Goal: Transaction & Acquisition: Purchase product/service

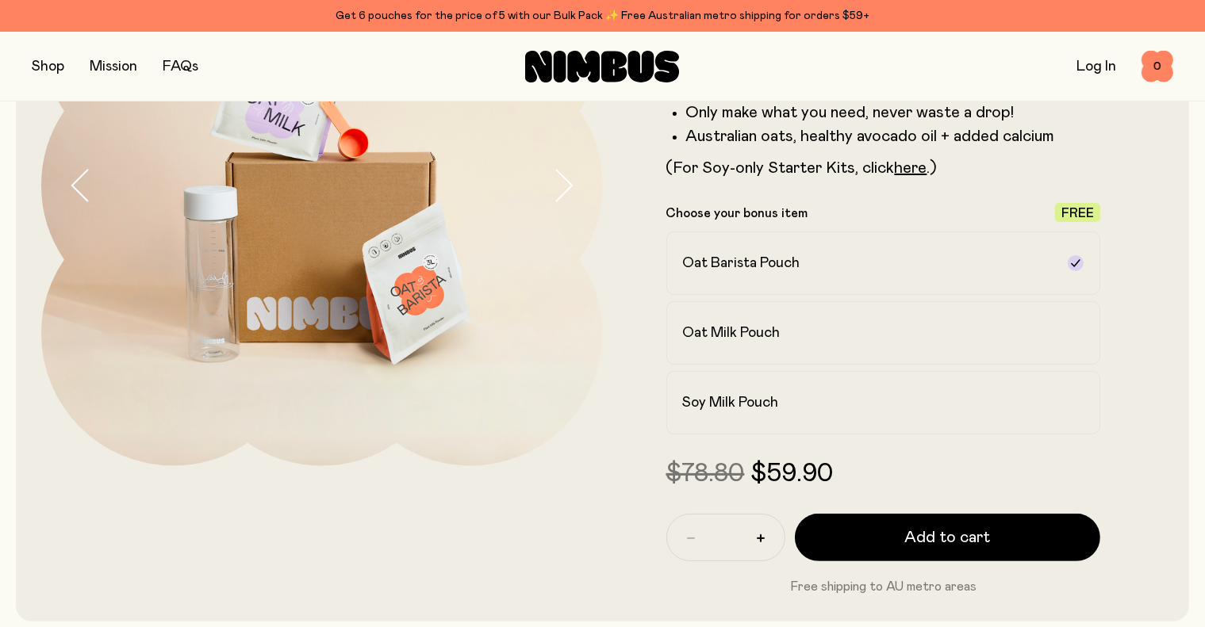
scroll to position [243, 0]
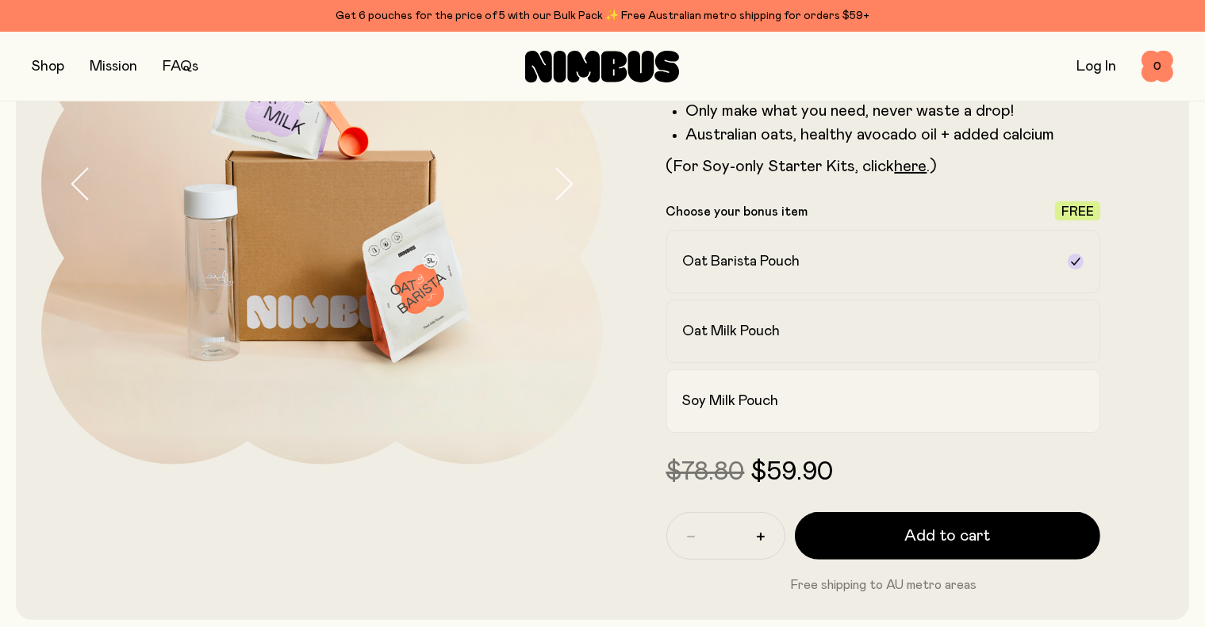
click at [795, 410] on div "Soy Milk Pouch" at bounding box center [869, 401] width 373 height 19
click at [779, 405] on h2 "Soy Milk Pouch" at bounding box center [731, 401] width 96 height 19
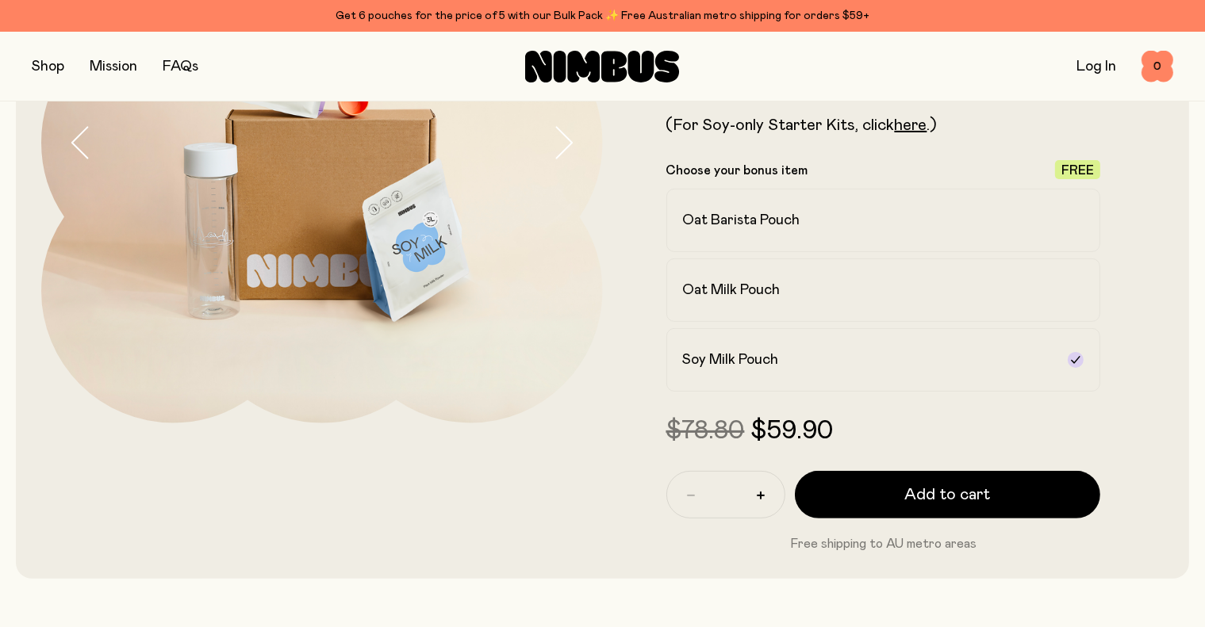
scroll to position [274, 0]
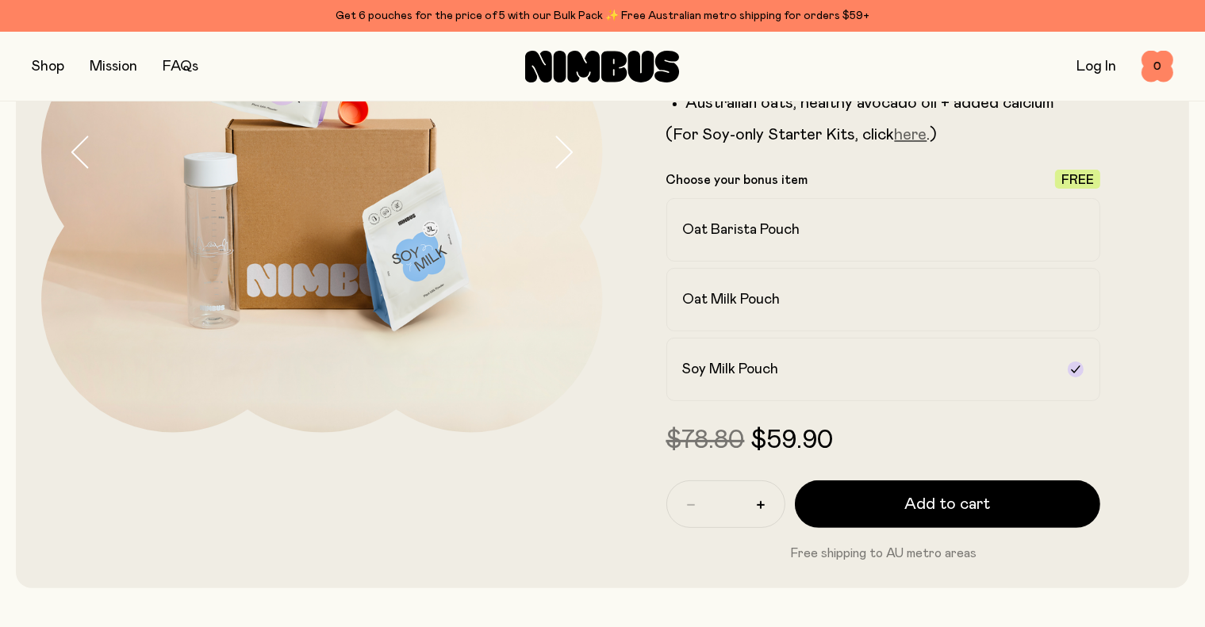
click at [914, 142] on link "here" at bounding box center [911, 135] width 33 height 16
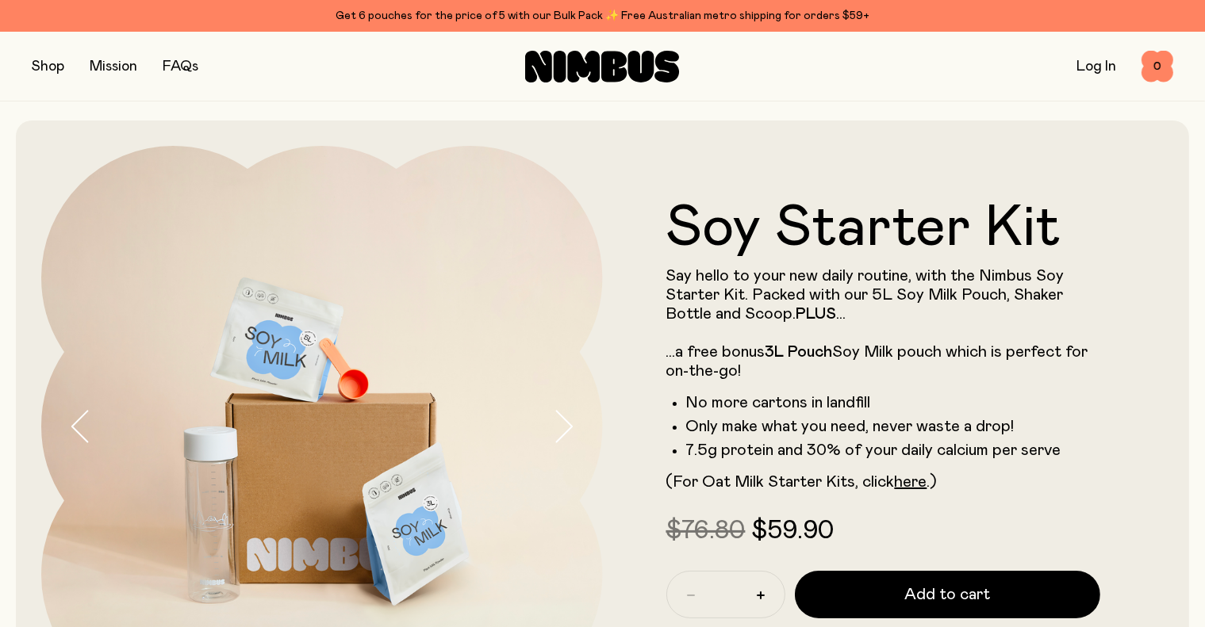
click at [43, 66] on button "button" at bounding box center [48, 67] width 33 height 22
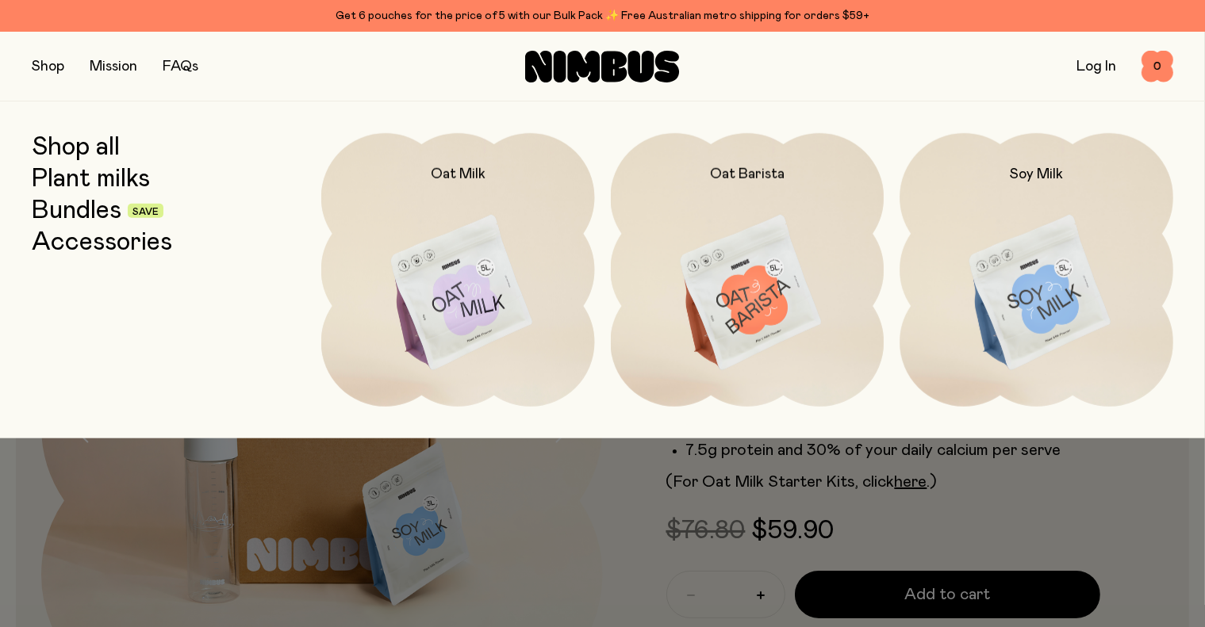
click at [59, 72] on button "button" at bounding box center [48, 67] width 33 height 22
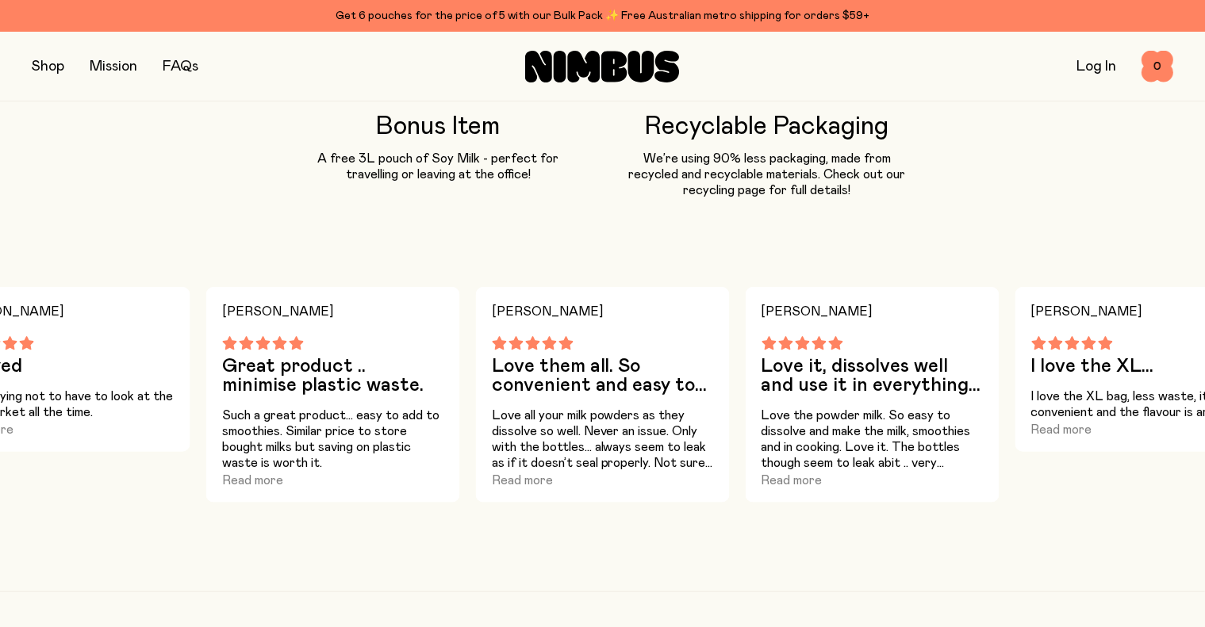
scroll to position [1534, 0]
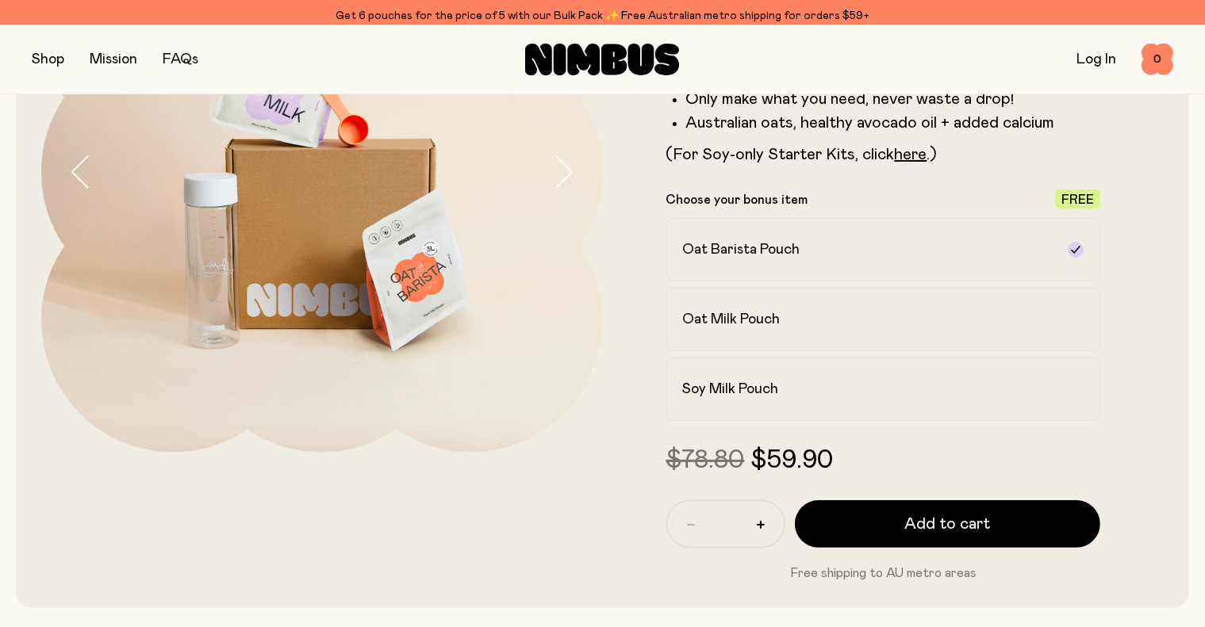
scroll to position [252, 0]
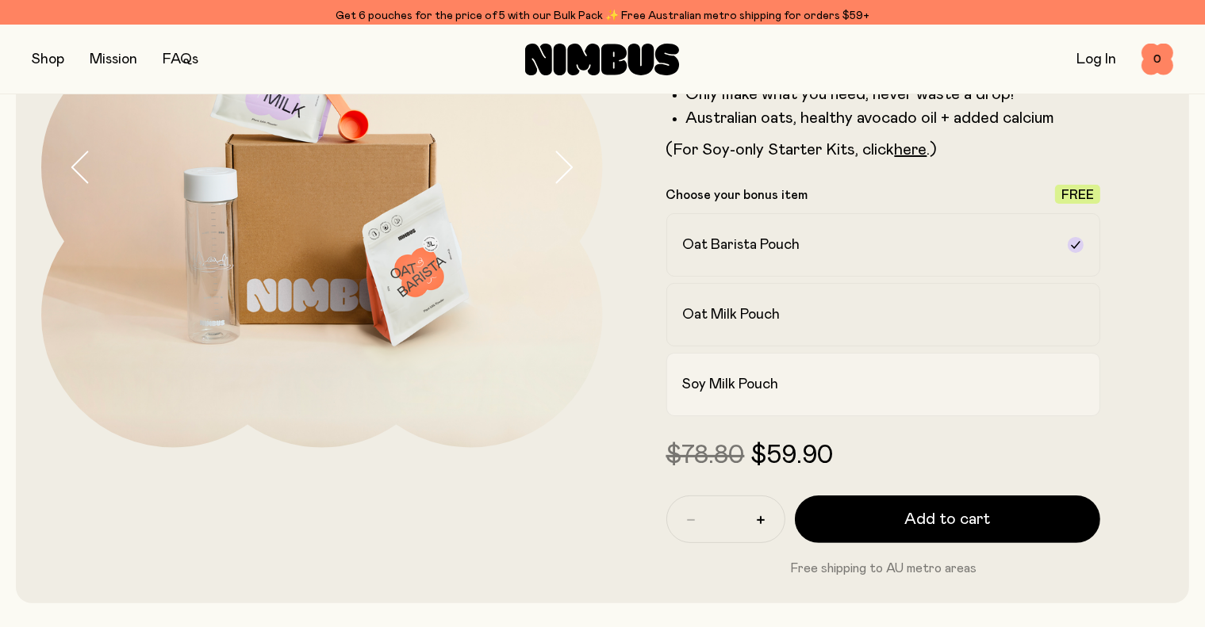
click at [784, 394] on div "Soy Milk Pouch" at bounding box center [869, 384] width 373 height 19
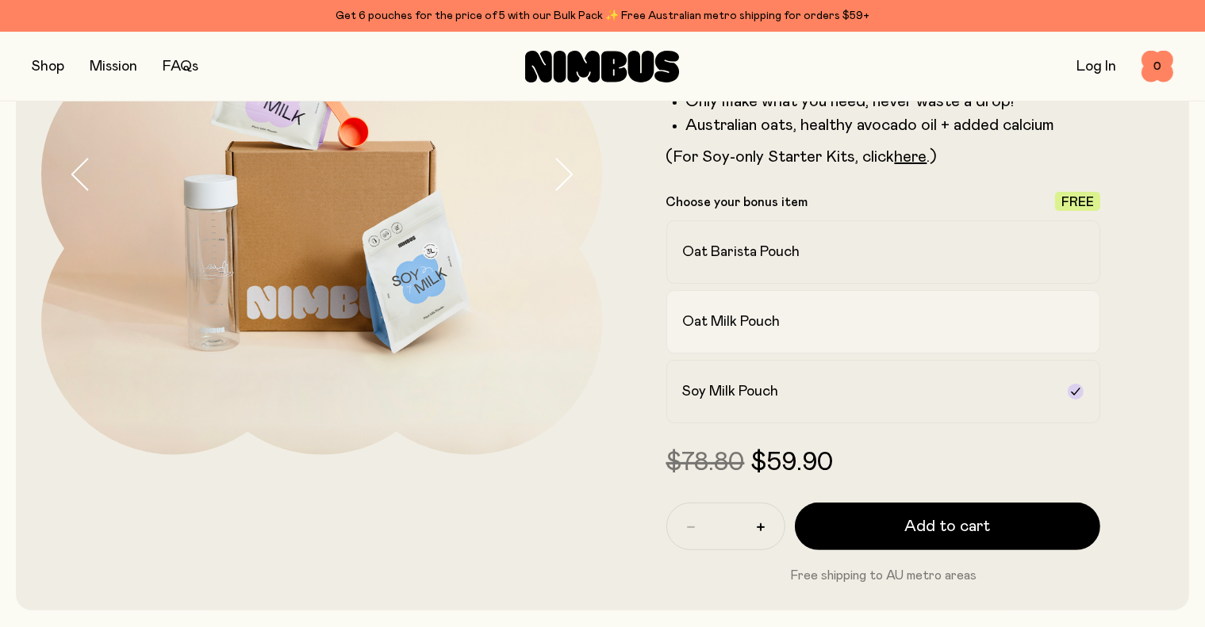
click at [784, 338] on label "Oat Milk Pouch" at bounding box center [883, 321] width 435 height 63
click at [837, 408] on label "Soy Milk Pouch" at bounding box center [883, 391] width 435 height 63
click at [941, 536] on span "Add to cart" at bounding box center [947, 527] width 86 height 22
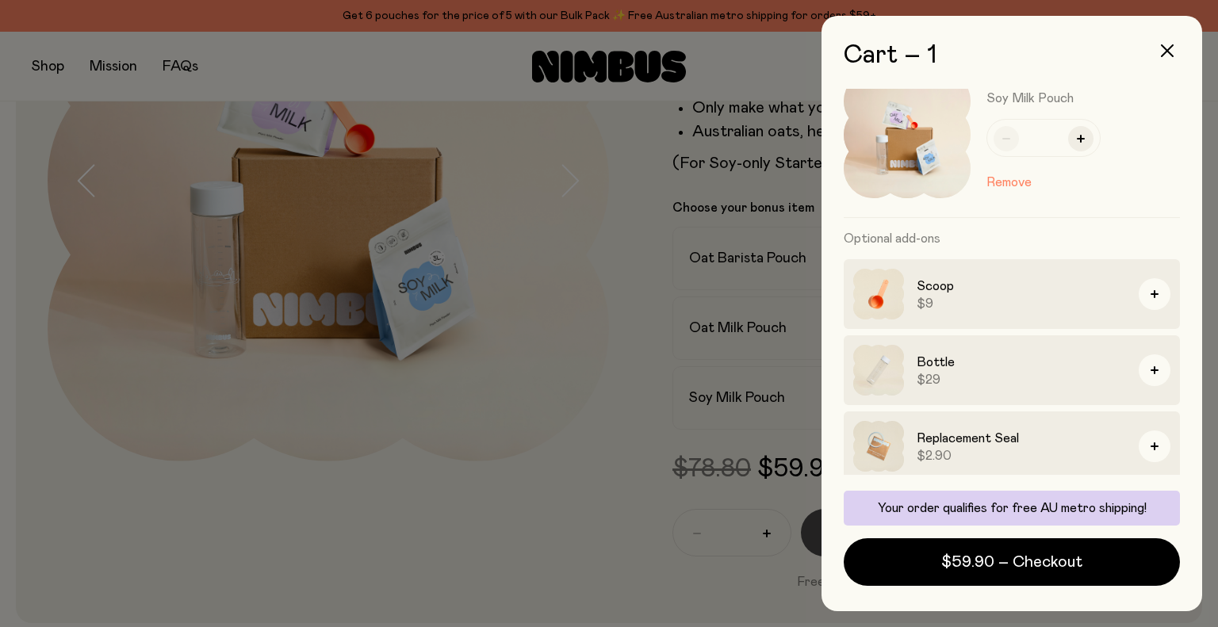
scroll to position [42, 0]
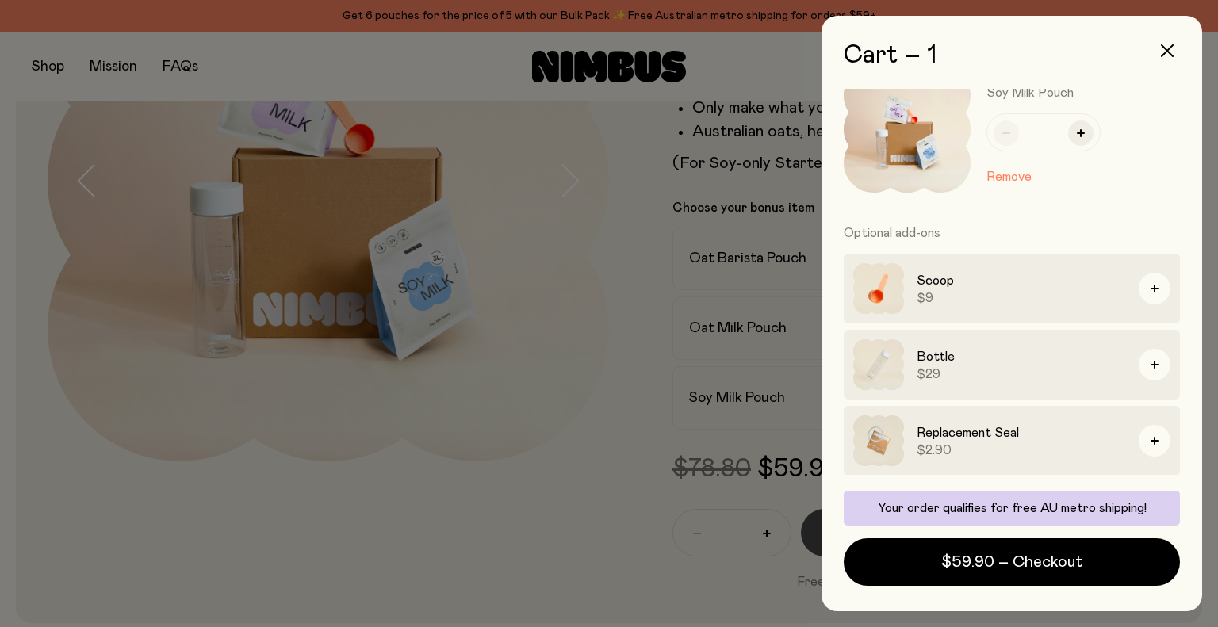
click at [1167, 46] on icon "button" at bounding box center [1167, 50] width 13 height 13
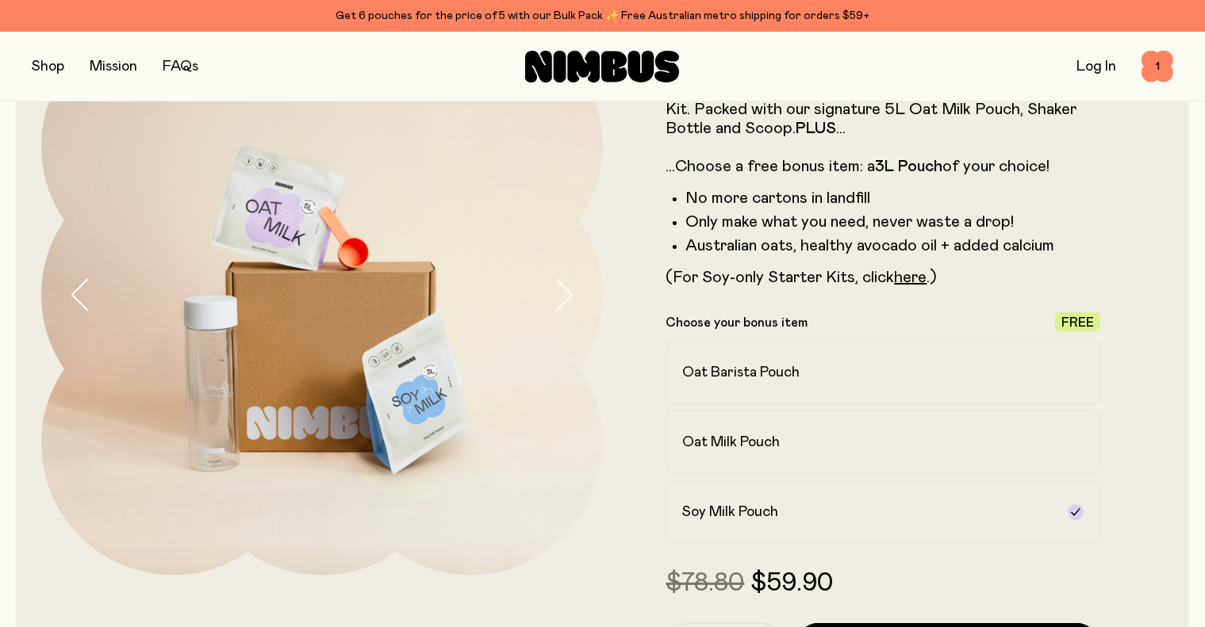
scroll to position [133, 0]
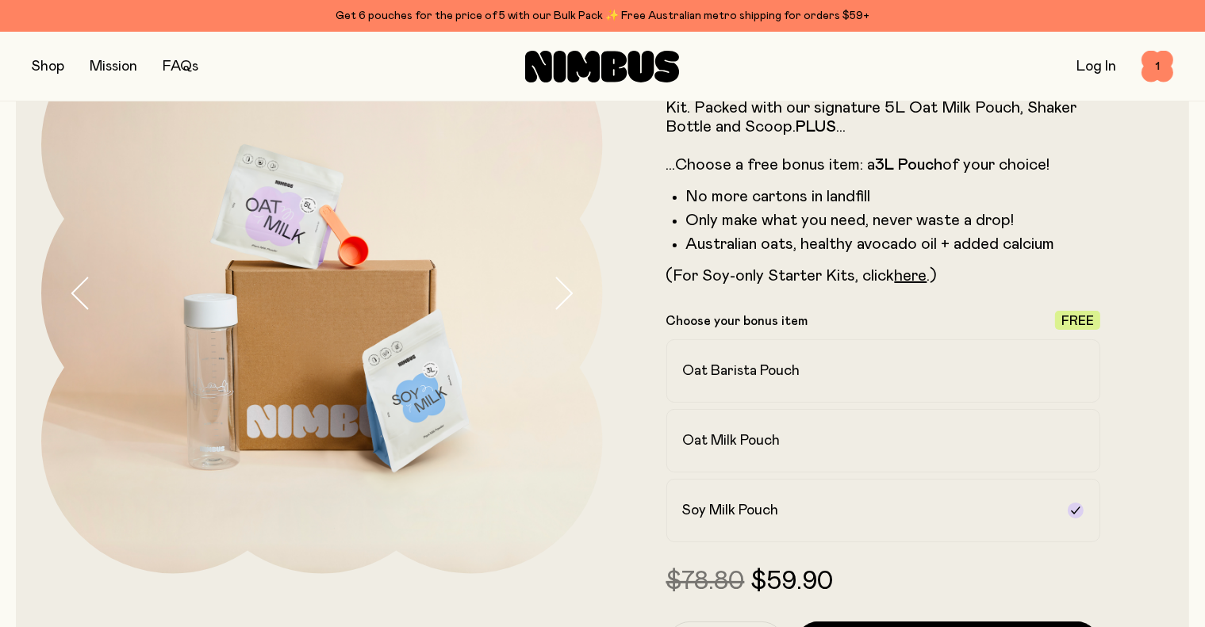
click at [1075, 328] on span "Free" at bounding box center [1077, 321] width 33 height 13
click at [745, 329] on p "Choose your bonus item" at bounding box center [737, 321] width 142 height 16
click at [1148, 63] on span "1" at bounding box center [1157, 67] width 32 height 32
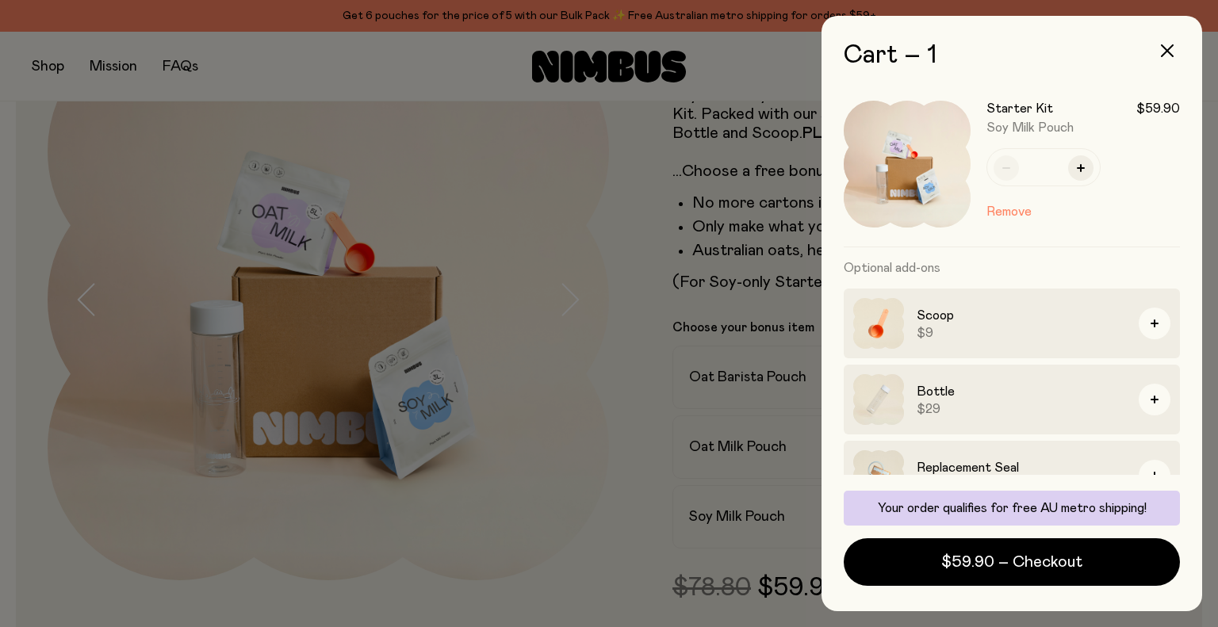
scroll to position [42, 0]
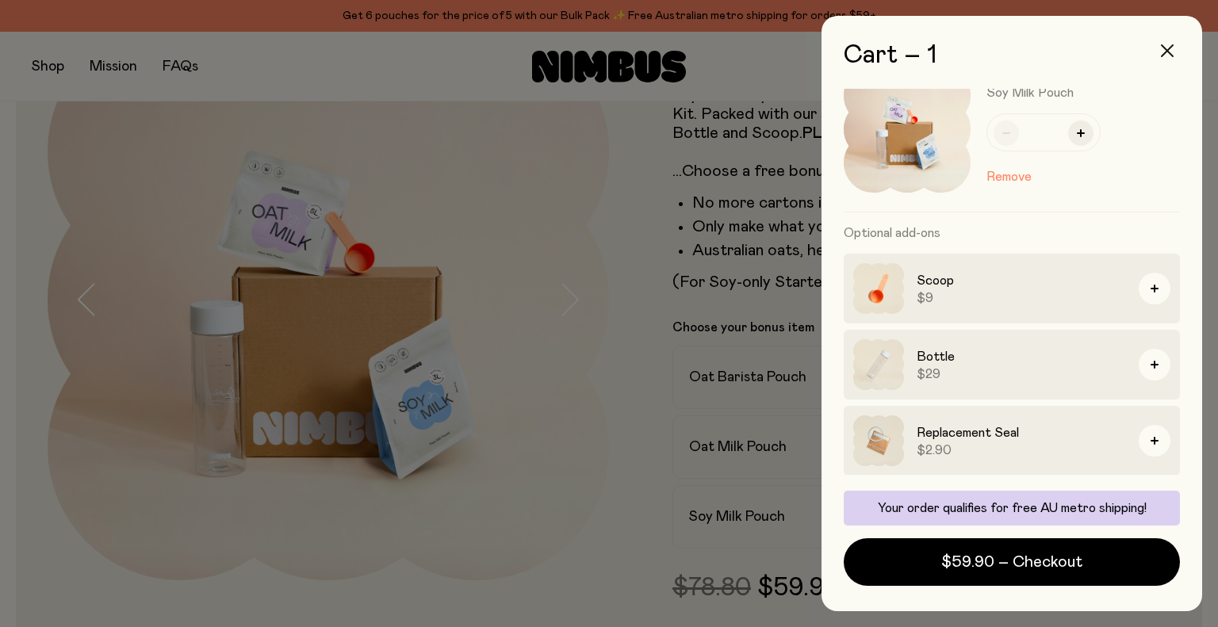
click at [1163, 34] on button "button" at bounding box center [1167, 51] width 38 height 38
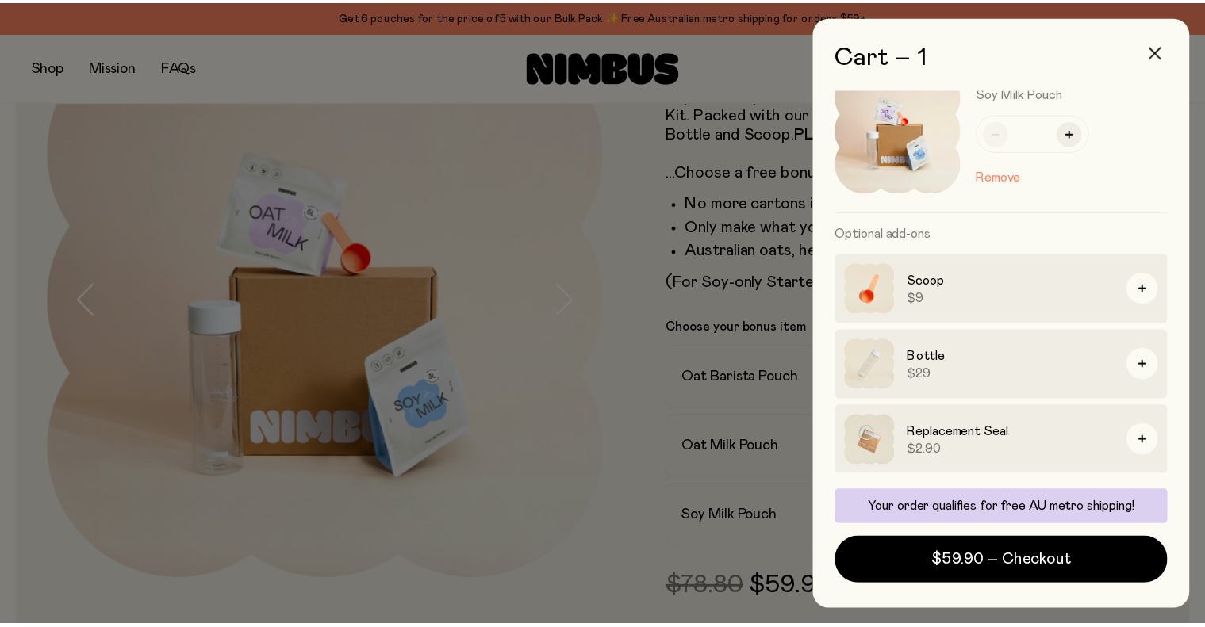
scroll to position [133, 0]
